Goal: Task Accomplishment & Management: Complete application form

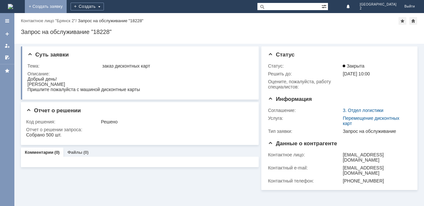
click at [67, 11] on link "+ Создать заявку" at bounding box center [46, 6] width 42 height 13
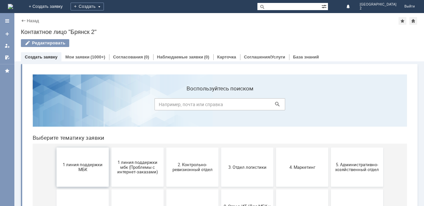
click at [85, 168] on span "1 линия поддержки МБК" at bounding box center [82, 167] width 48 height 10
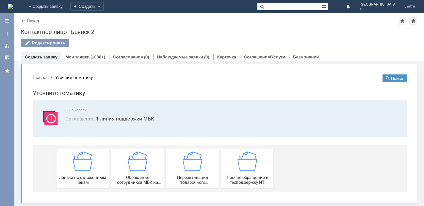
click at [85, 168] on img at bounding box center [83, 161] width 20 height 20
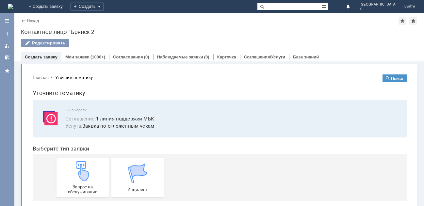
click at [85, 168] on img at bounding box center [83, 171] width 20 height 20
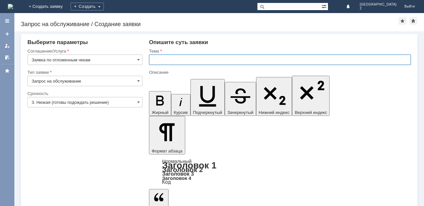
click at [150, 59] on input "text" at bounding box center [280, 59] width 262 height 10
type input "Отлож.чеки Бр2"
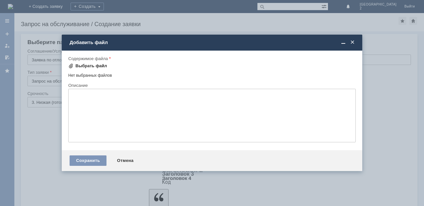
click at [97, 64] on div "Выбрать файл" at bounding box center [91, 65] width 32 height 5
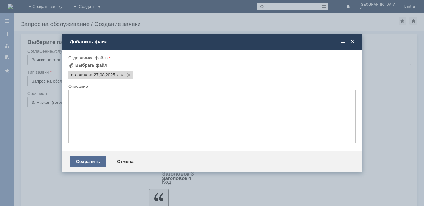
click at [84, 160] on div "Сохранить" at bounding box center [88, 161] width 37 height 10
